Goal: Transaction & Acquisition: Purchase product/service

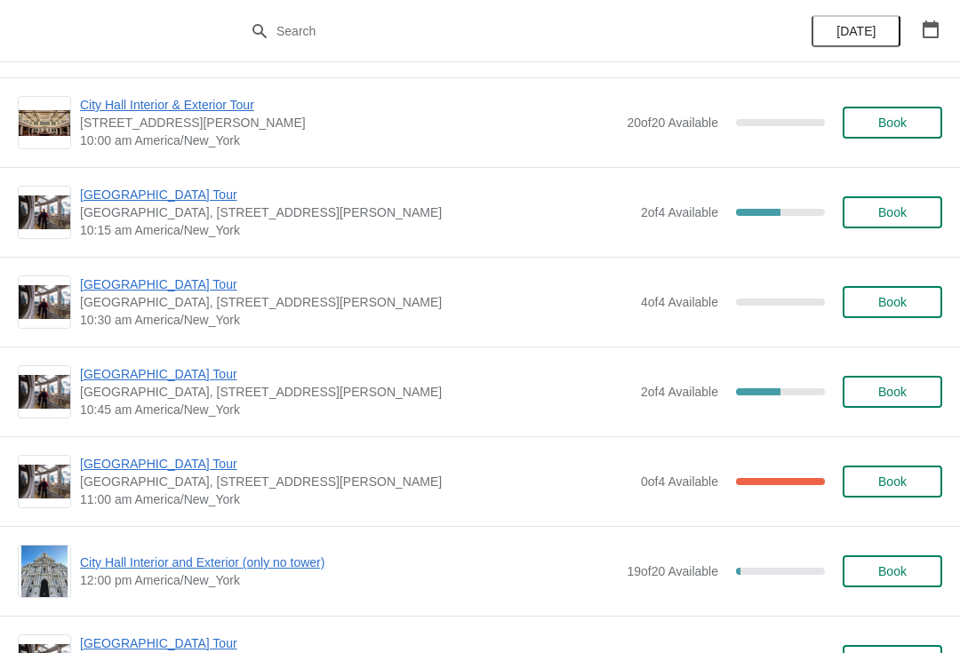
scroll to position [273, 0]
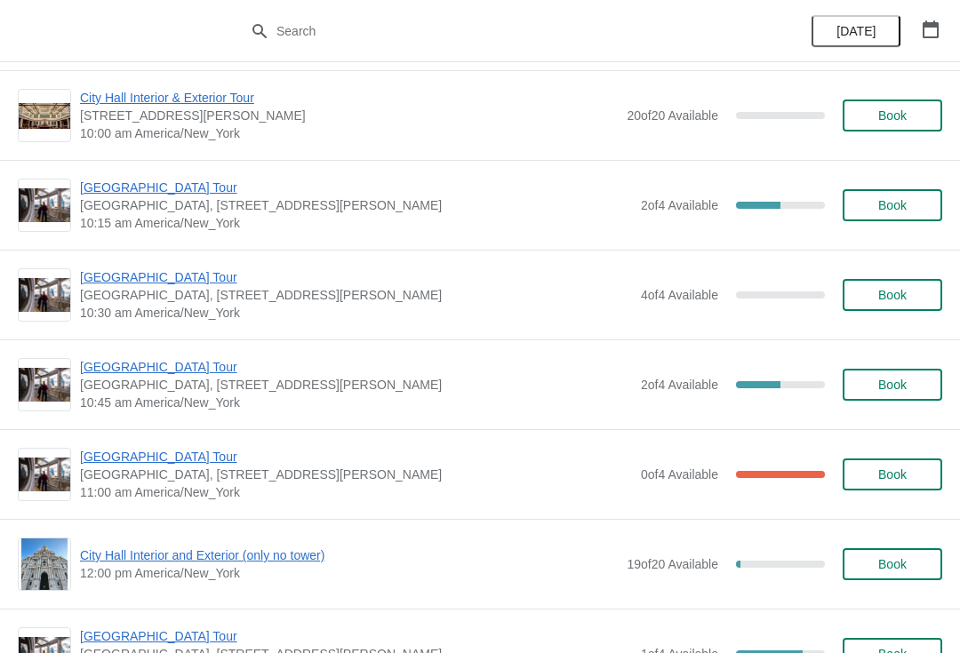
click at [116, 370] on span "[GEOGRAPHIC_DATA] Tour" at bounding box center [356, 367] width 552 height 18
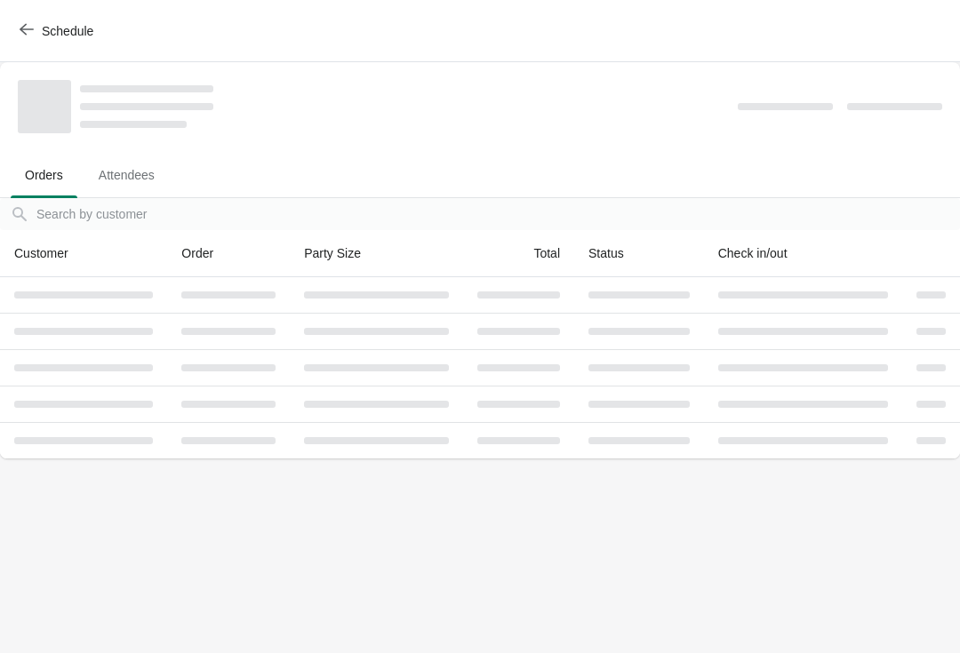
scroll to position [0, 0]
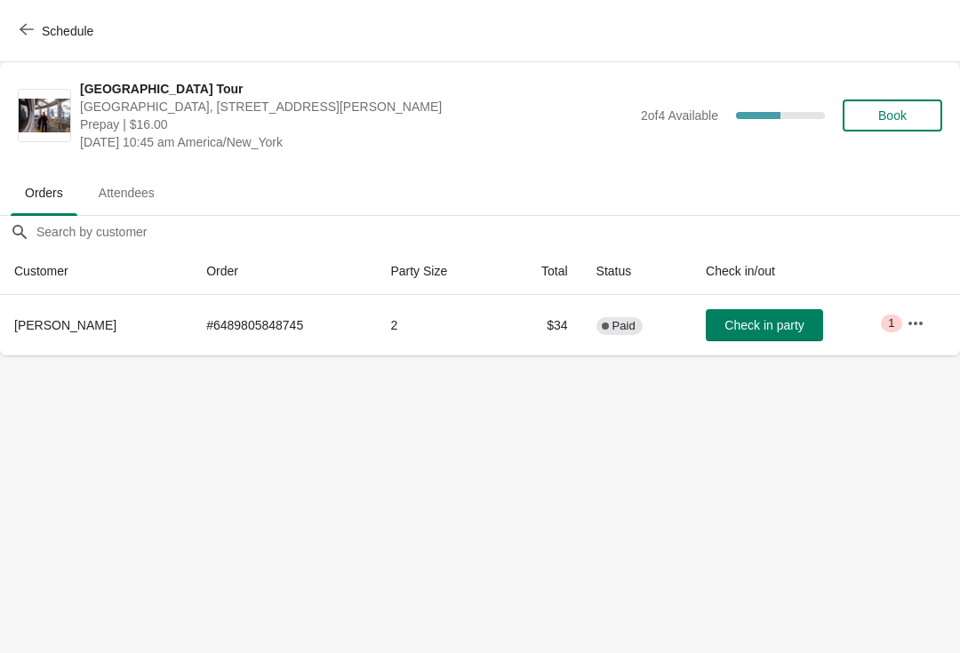
click at [29, 27] on icon "button" at bounding box center [27, 29] width 14 height 14
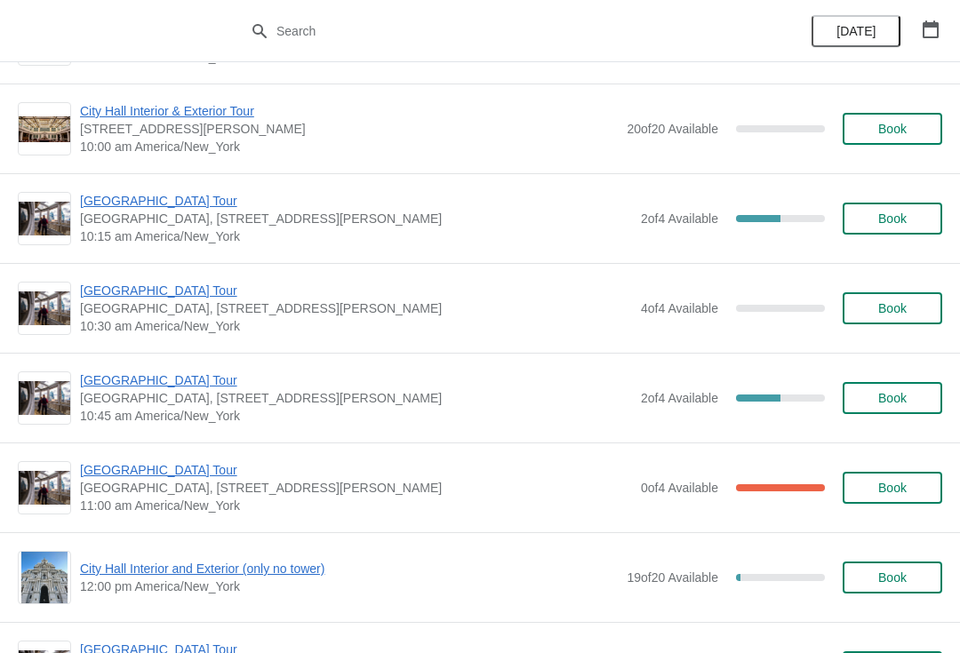
scroll to position [273, 0]
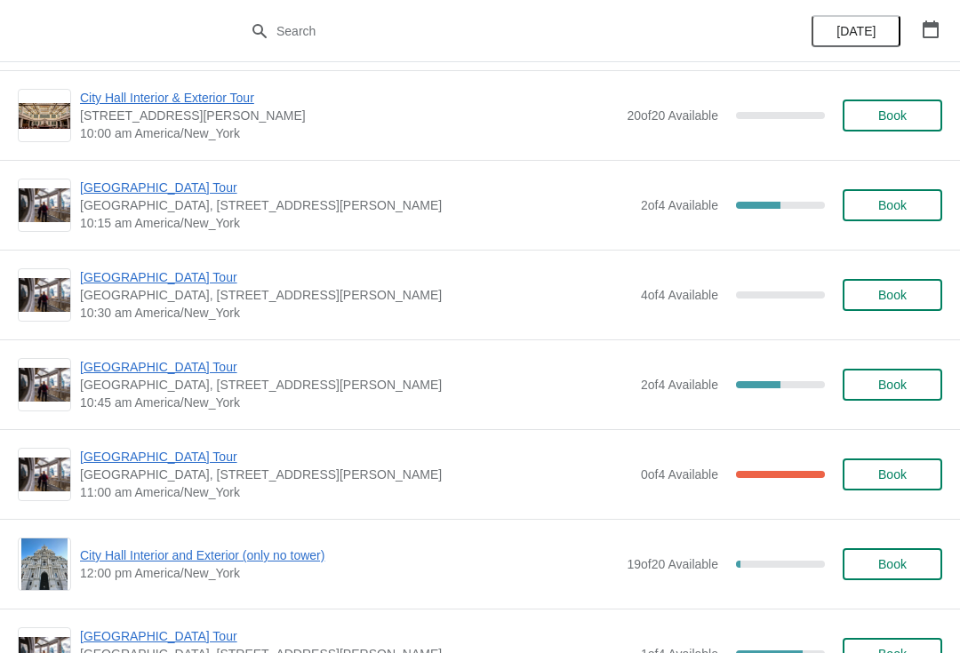
click at [92, 355] on div "City Hall Tower Tour City Hall Visitor Center, 1400 John F Kennedy Boulevard Su…" at bounding box center [480, 385] width 960 height 90
click at [910, 385] on span "Book" at bounding box center [893, 385] width 68 height 14
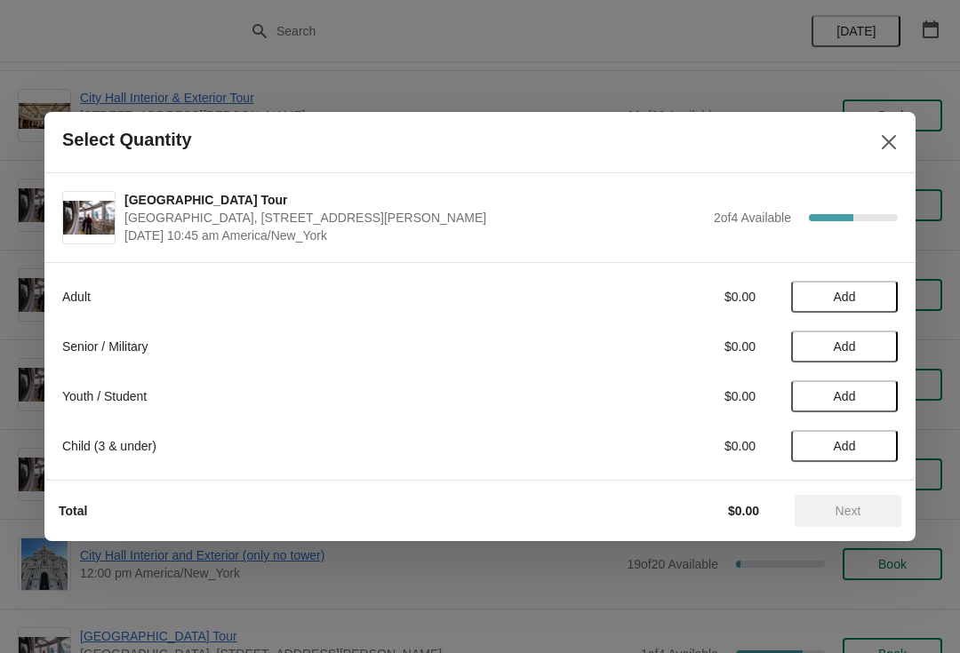
click at [859, 292] on span "Add" at bounding box center [844, 297] width 75 height 14
click at [857, 284] on div "Adult $16.00 1" at bounding box center [479, 297] width 835 height 32
click at [869, 292] on icon at bounding box center [875, 297] width 19 height 19
click at [865, 508] on span "Next" at bounding box center [848, 511] width 78 height 14
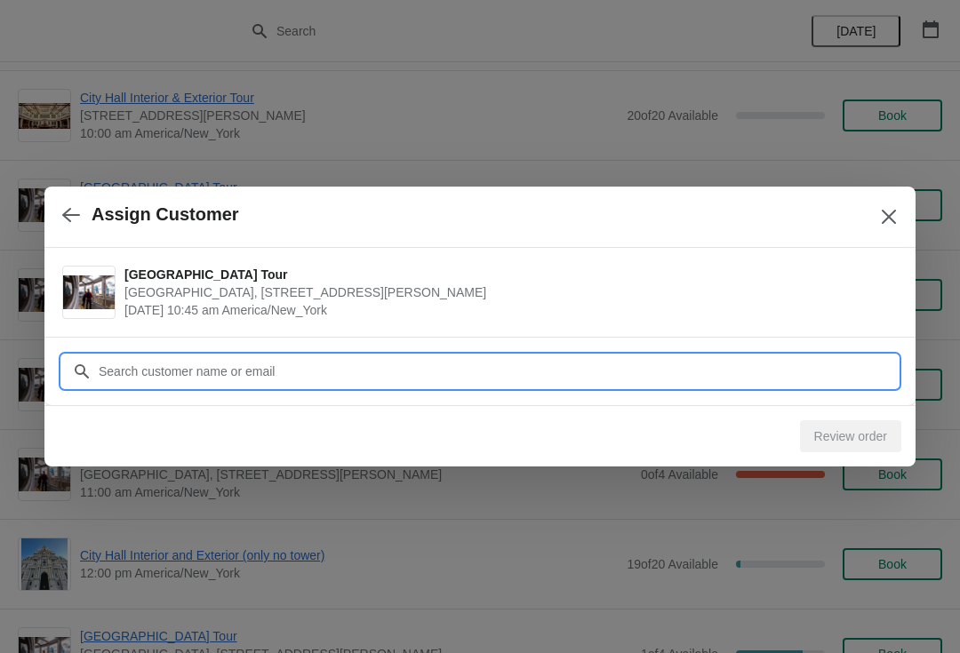
click at [135, 374] on input "Customer" at bounding box center [498, 372] width 800 height 32
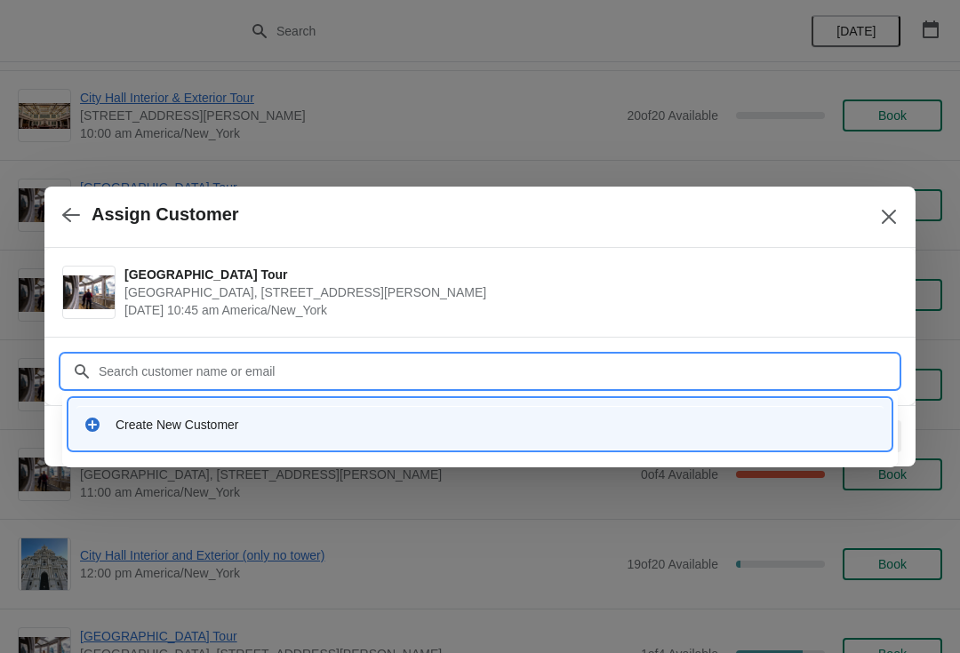
click at [103, 429] on div "Create New Customer" at bounding box center [480, 425] width 793 height 18
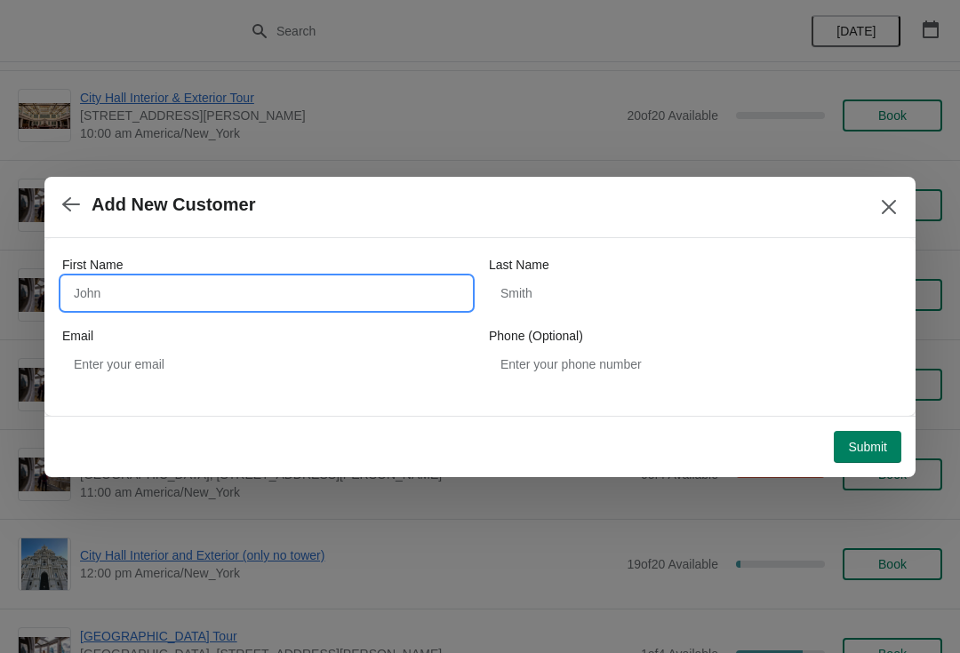
click at [100, 285] on input "First Name" at bounding box center [266, 293] width 409 height 32
type input "Gustavo"
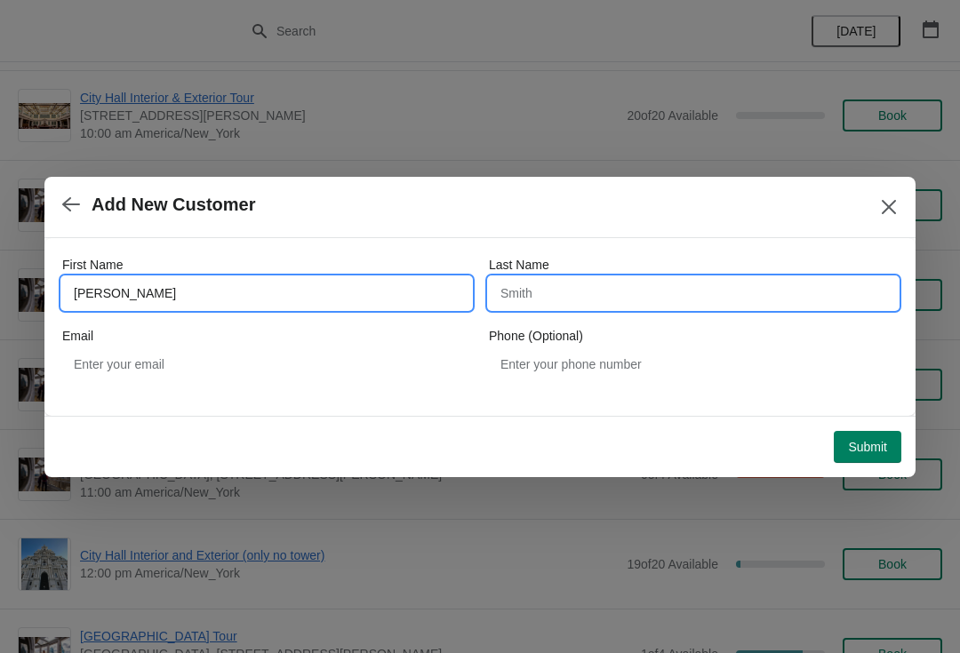
click at [775, 299] on input "Last Name" at bounding box center [693, 293] width 409 height 32
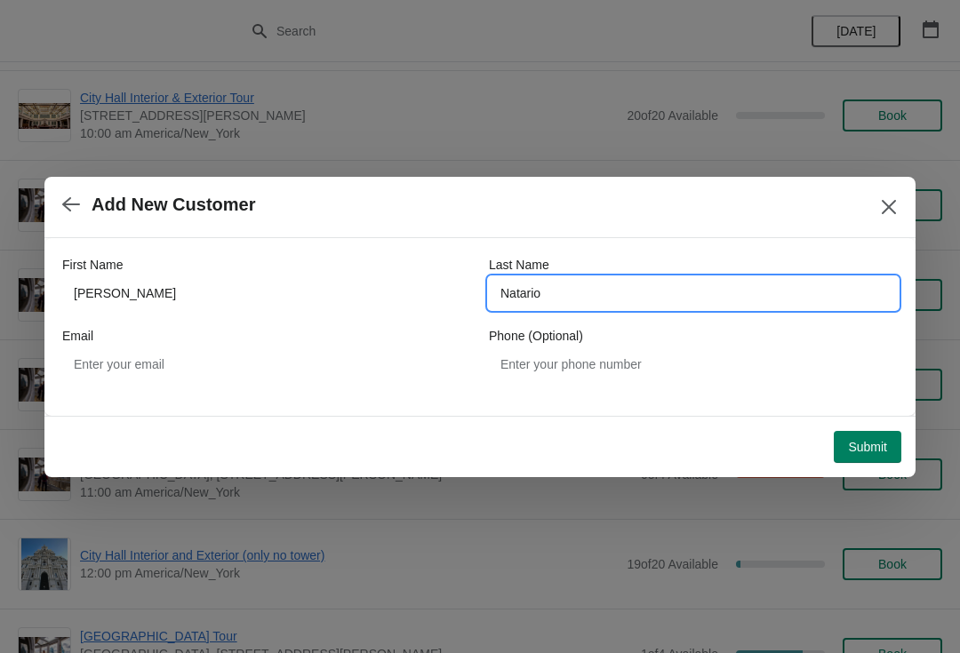
type input "Natario"
click at [891, 438] on button "Submit" at bounding box center [868, 447] width 68 height 32
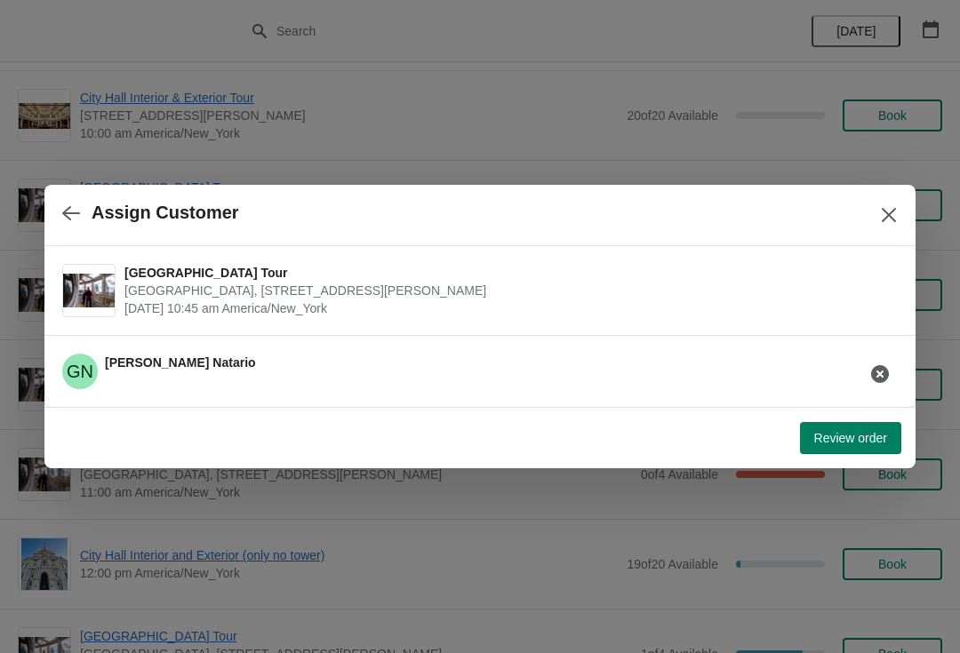
click at [876, 435] on span "Review order" at bounding box center [850, 438] width 73 height 14
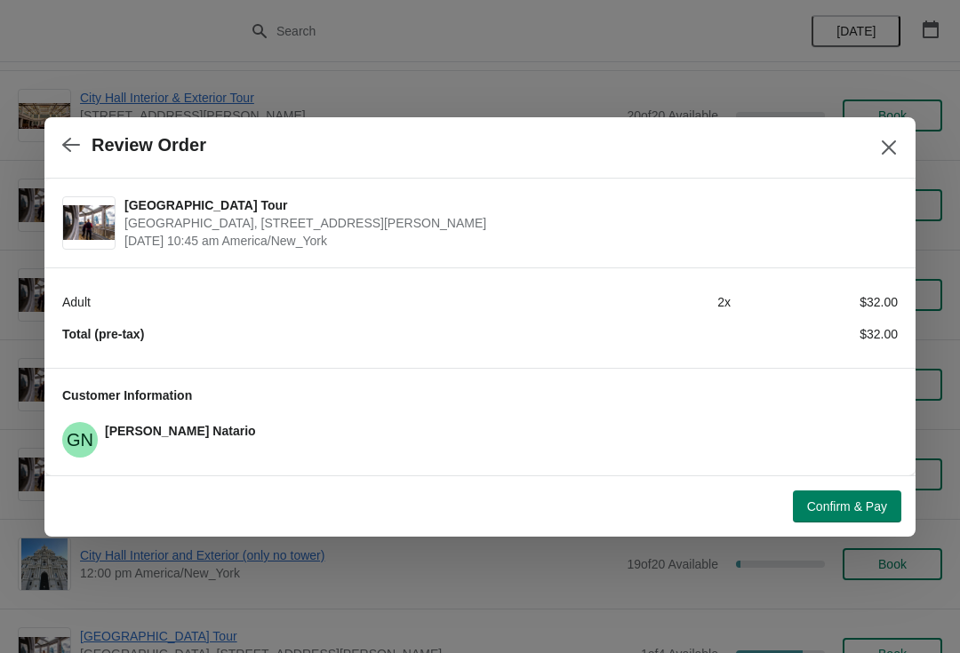
click at [867, 502] on span "Confirm & Pay" at bounding box center [847, 506] width 80 height 14
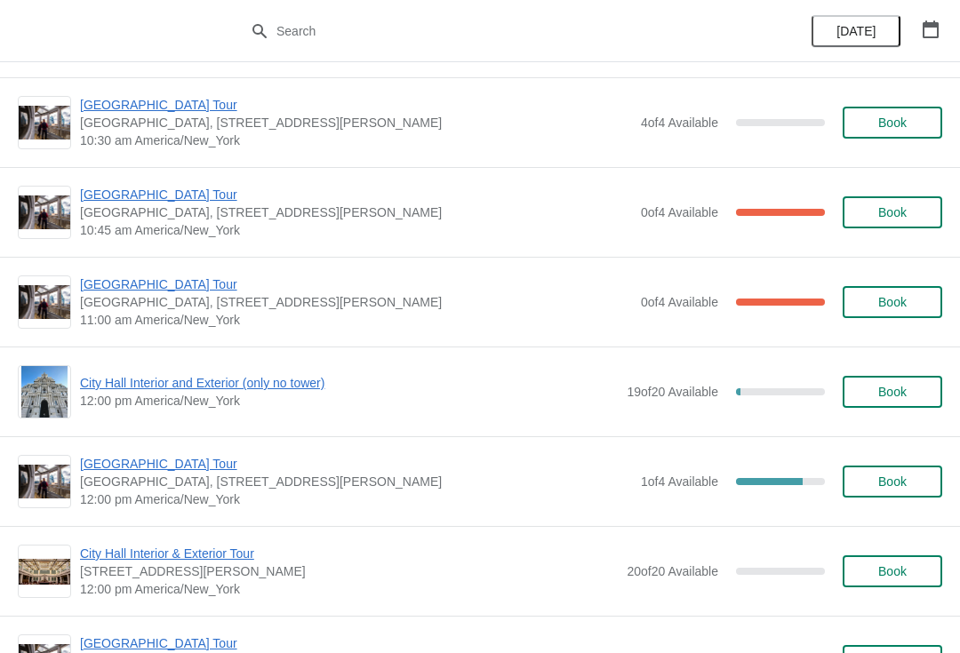
scroll to position [446, 0]
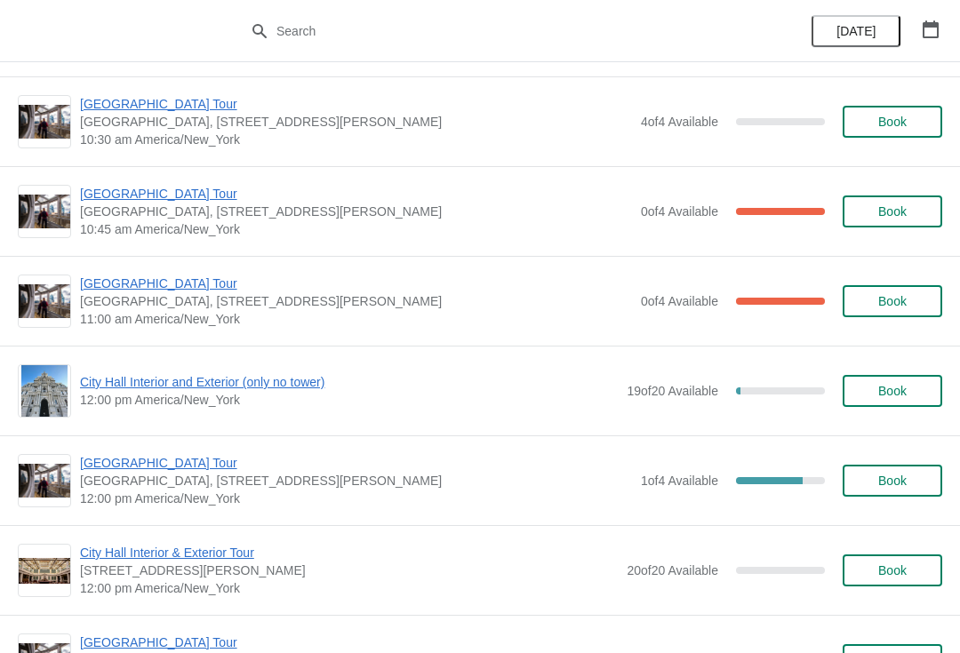
click at [100, 190] on span "[GEOGRAPHIC_DATA] Tour" at bounding box center [356, 194] width 552 height 18
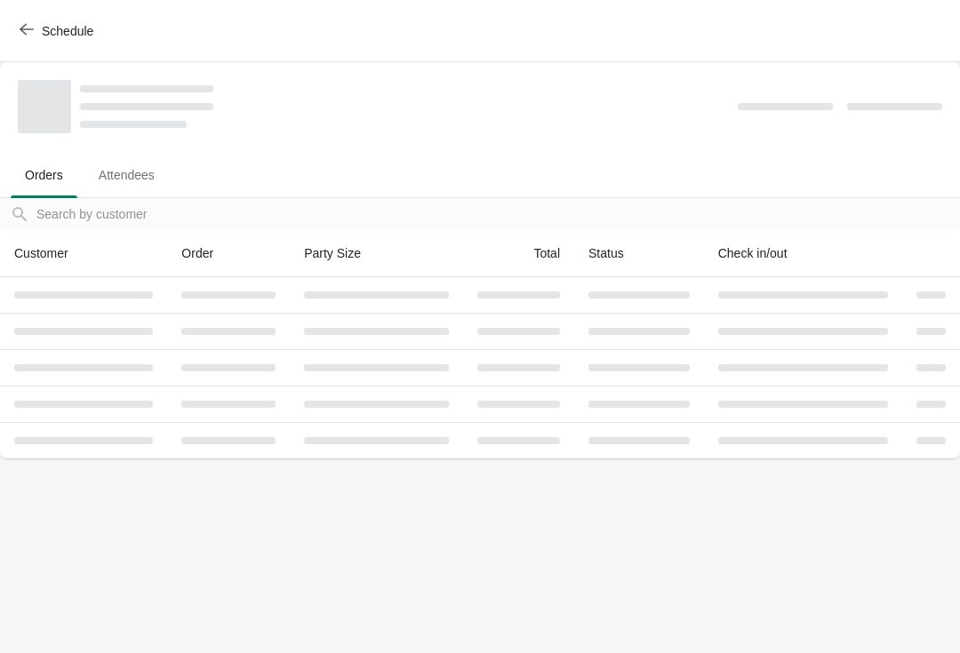
scroll to position [0, 0]
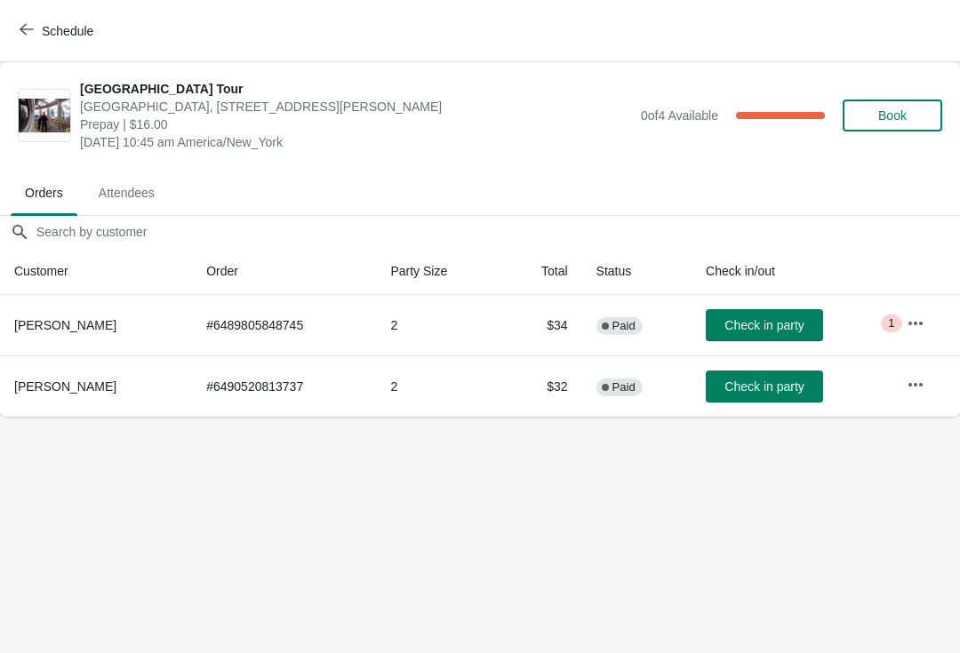
click at [792, 323] on span "Check in party" at bounding box center [763, 325] width 79 height 14
